Goal: Navigation & Orientation: Understand site structure

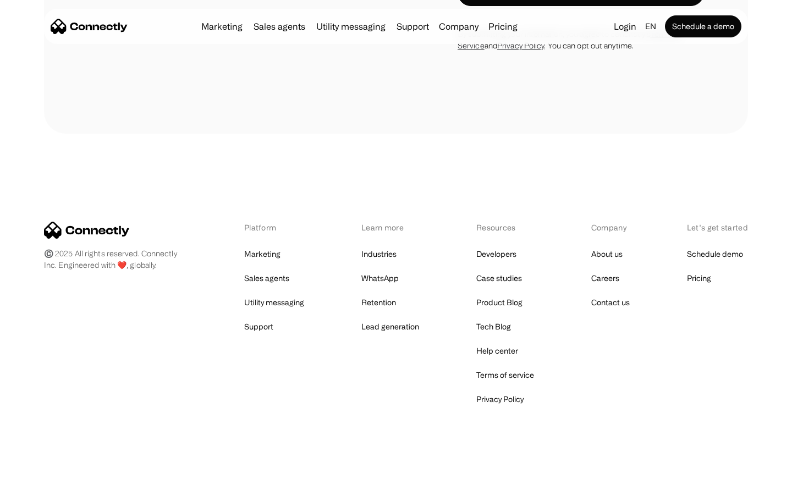
scroll to position [4314, 0]
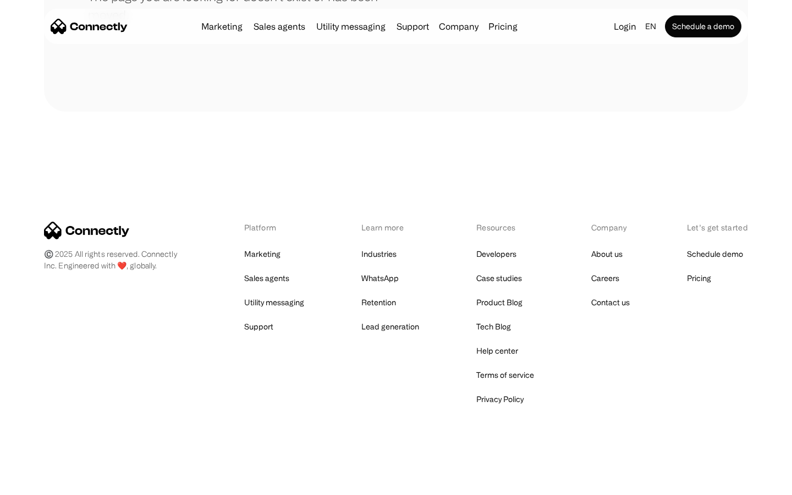
scroll to position [201, 0]
